Goal: Task Accomplishment & Management: Use online tool/utility

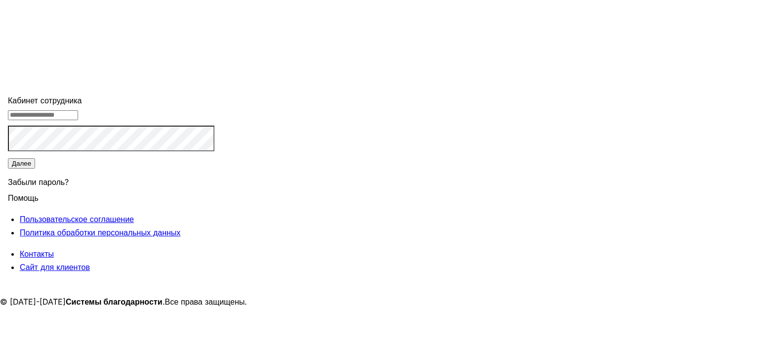
type input "**********"
click at [78, 120] on input "**********" at bounding box center [43, 115] width 70 height 10
click at [35, 169] on button "Далее" at bounding box center [21, 163] width 27 height 10
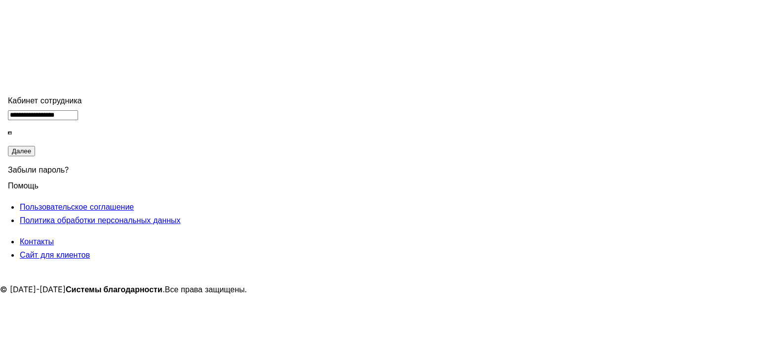
type input "******"
